Goal: Task Accomplishment & Management: Use online tool/utility

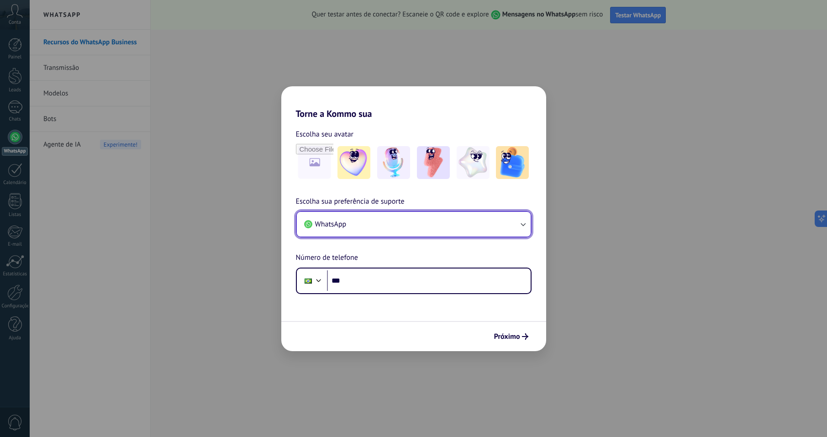
click at [326, 217] on button "WhatsApp" at bounding box center [414, 224] width 234 height 25
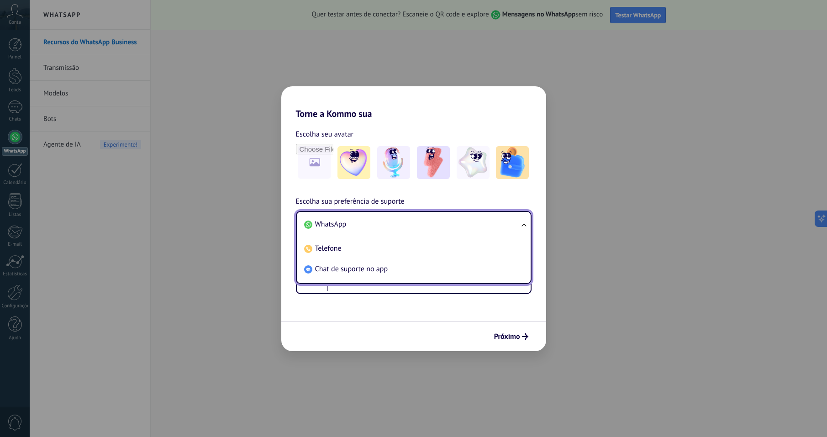
click at [324, 219] on li "WhatsApp" at bounding box center [411, 224] width 223 height 21
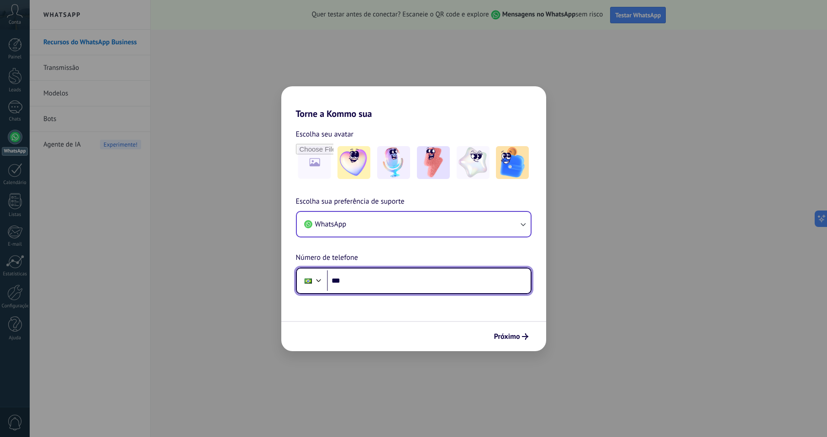
click at [348, 279] on input "***" at bounding box center [429, 280] width 204 height 21
type input "**********"
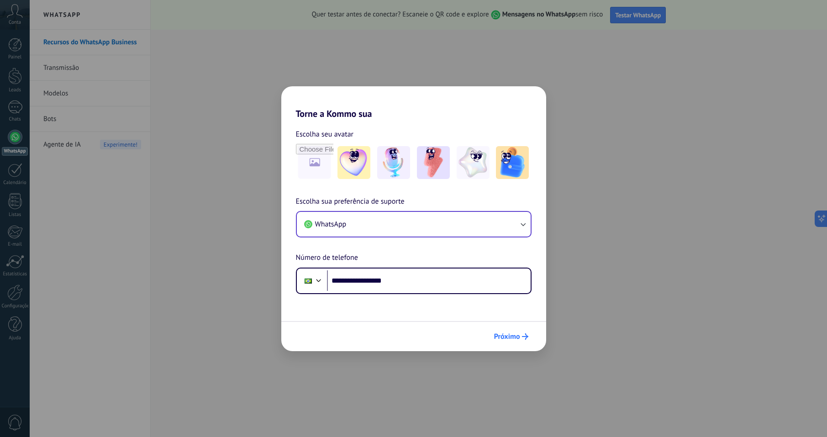
click at [508, 334] on span "Próximo" at bounding box center [507, 336] width 26 height 6
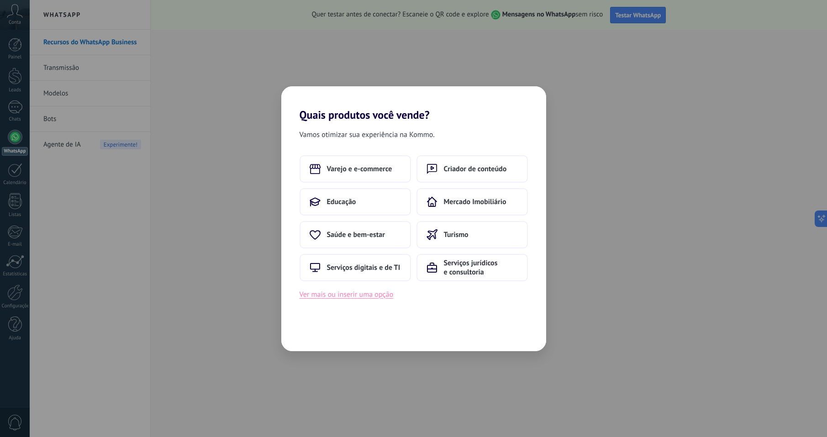
click at [374, 294] on button "Ver mais ou inserir uma opção" at bounding box center [347, 295] width 94 height 12
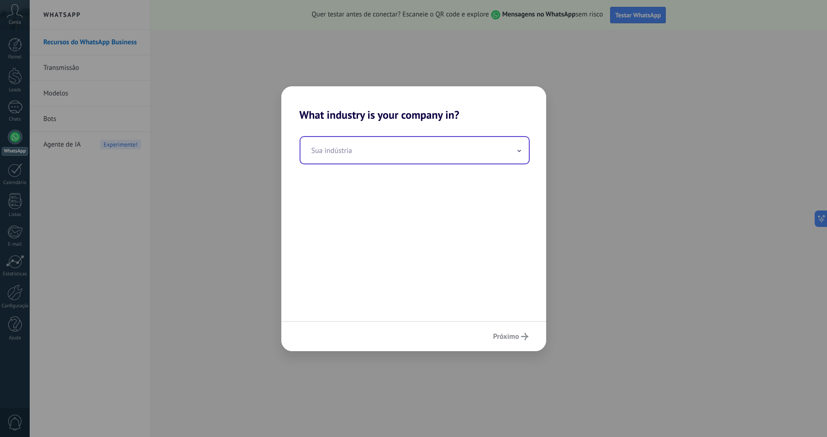
click at [523, 148] on input "text" at bounding box center [414, 150] width 228 height 26
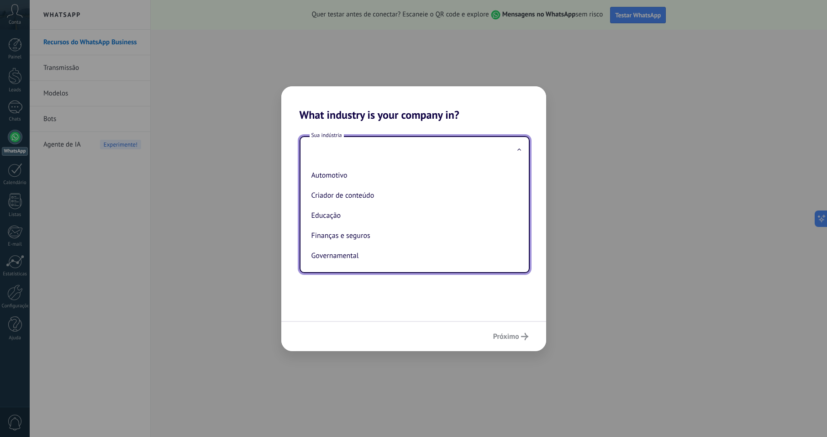
click at [520, 151] on span at bounding box center [519, 150] width 5 height 9
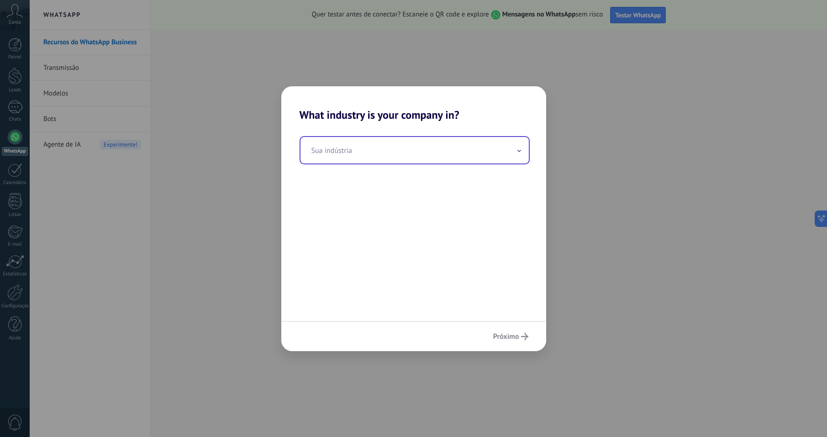
click at [520, 151] on icon at bounding box center [519, 151] width 4 height 2
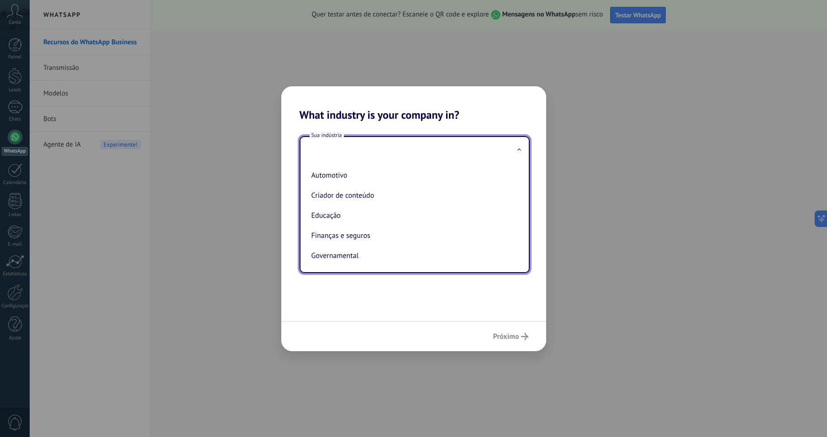
click at [519, 148] on icon at bounding box center [519, 149] width 4 height 2
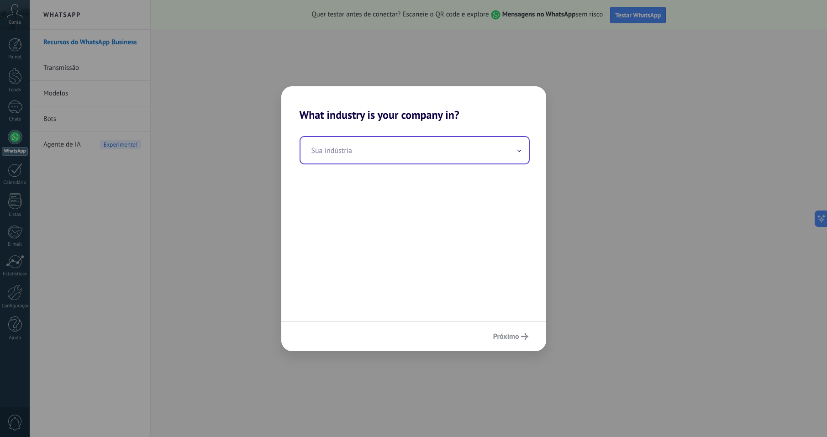
click at [519, 148] on span at bounding box center [519, 150] width 5 height 9
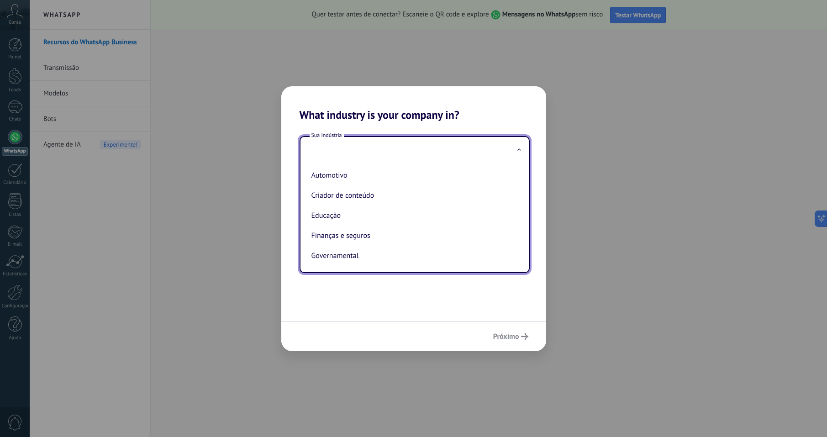
click at [519, 148] on span at bounding box center [519, 150] width 5 height 9
click at [519, 148] on icon at bounding box center [519, 149] width 4 height 2
drag, startPoint x: 323, startPoint y: 196, endPoint x: 338, endPoint y: 204, distance: 17.2
click at [323, 197] on li "Criador de conteúdo" at bounding box center [413, 195] width 210 height 20
type input "**********"
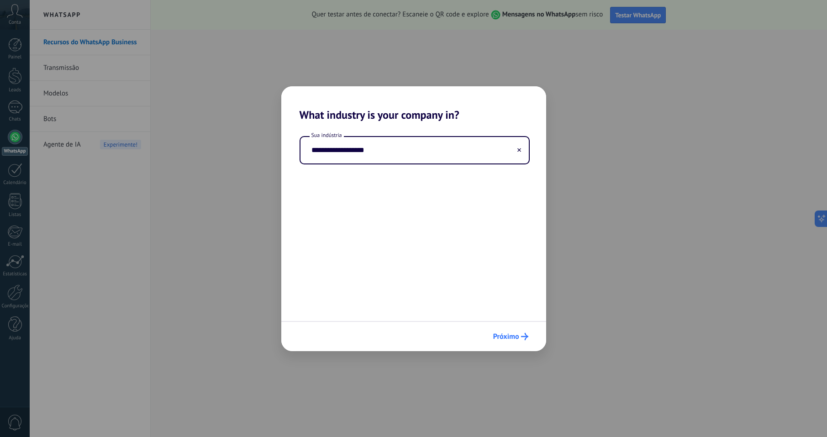
click at [500, 337] on span "Próximo" at bounding box center [506, 336] width 26 height 6
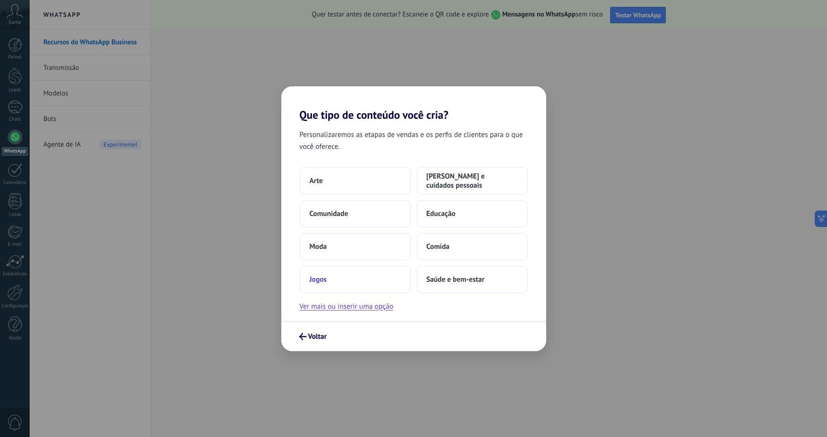
click at [317, 275] on span "Jogos" at bounding box center [318, 279] width 17 height 9
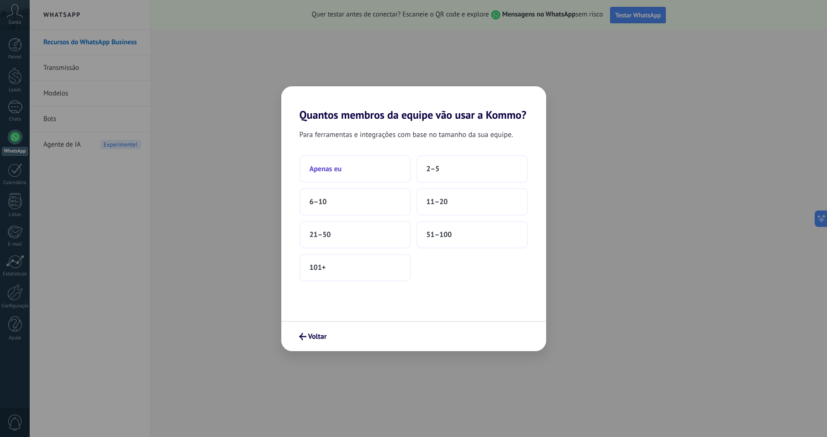
click at [326, 164] on span "Apenas eu" at bounding box center [326, 168] width 32 height 9
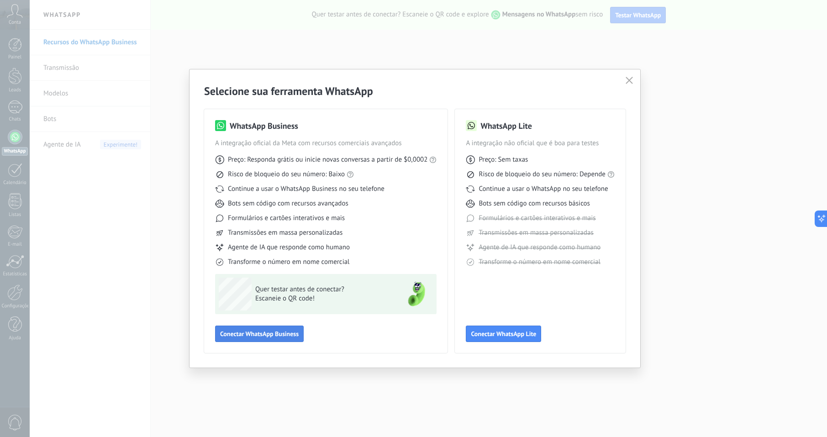
click at [249, 329] on button "Conectar WhatsApp Business" at bounding box center [259, 334] width 89 height 16
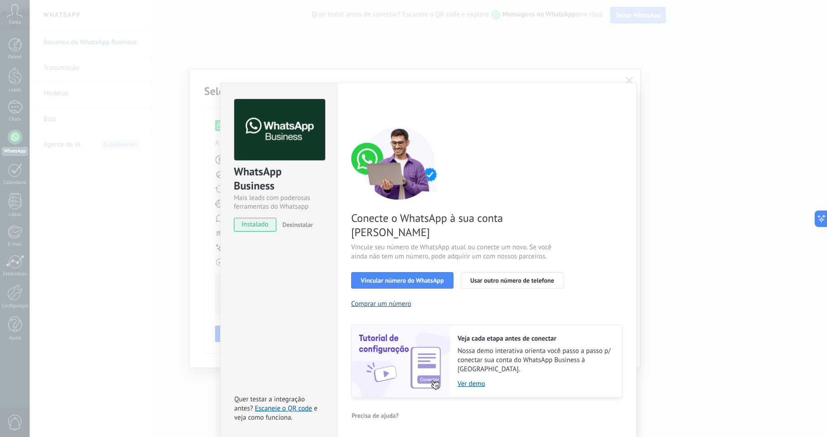
click at [258, 223] on span "instalado" at bounding box center [255, 225] width 42 height 14
click at [410, 272] on button "Vincular número do WhatsApp" at bounding box center [402, 280] width 102 height 16
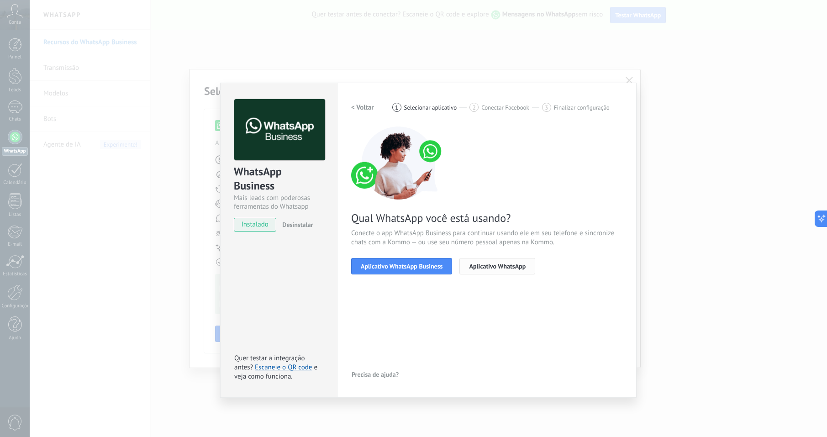
click at [491, 264] on span "Aplicativo WhatsApp" at bounding box center [497, 266] width 57 height 6
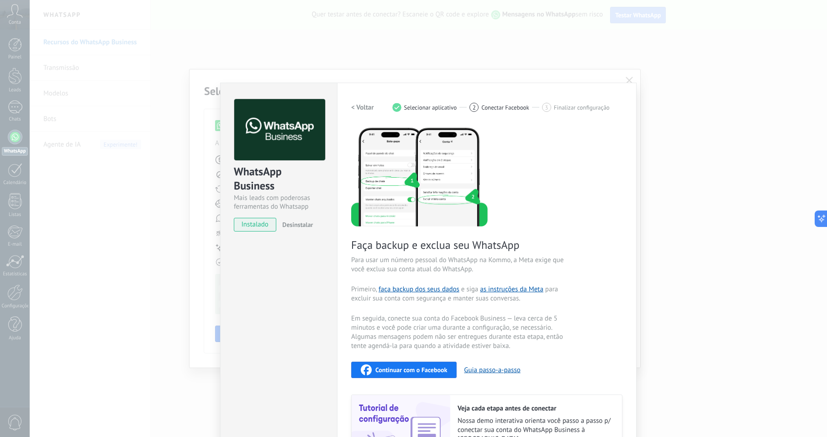
click at [401, 368] on span "Continuar com o Facebook" at bounding box center [411, 370] width 72 height 6
